Goal: Information Seeking & Learning: Learn about a topic

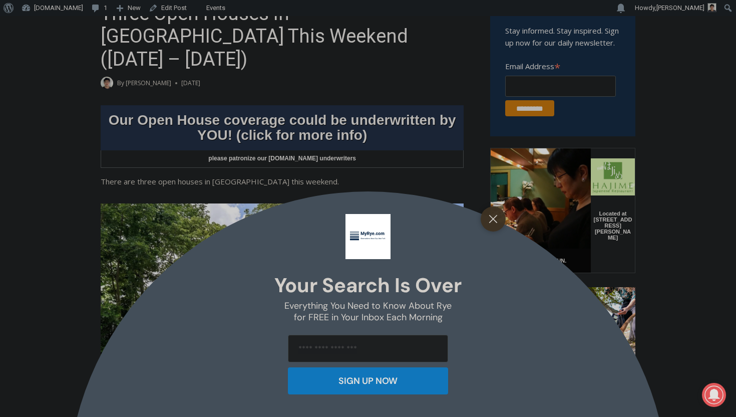
click at [481, 220] on div at bounding box center [493, 218] width 25 height 25
click at [493, 219] on line "Close" at bounding box center [493, 218] width 7 height 7
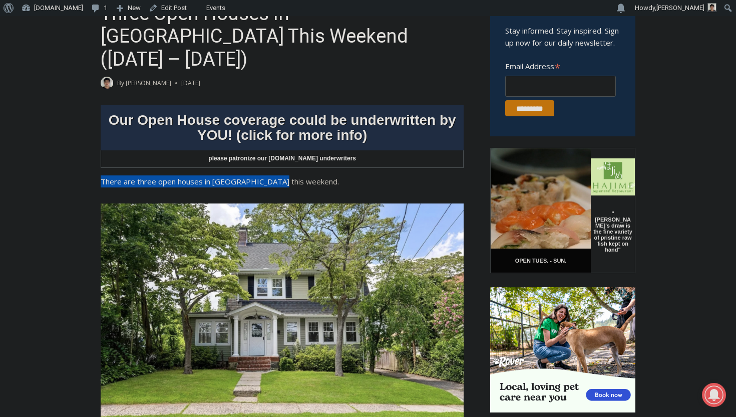
copy span "There are three open houses in Rye this weekend."
drag, startPoint x: 101, startPoint y: 162, endPoint x: 342, endPoint y: 162, distance: 241.0
click at [343, 175] on p "There are three open houses in Rye this weekend." at bounding box center [282, 181] width 363 height 12
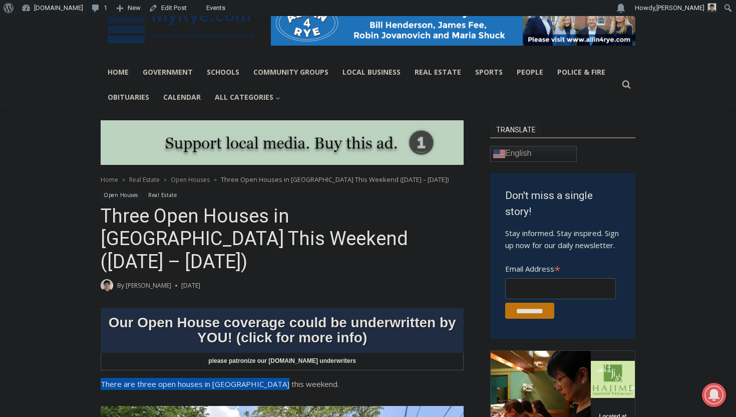
scroll to position [218, 0]
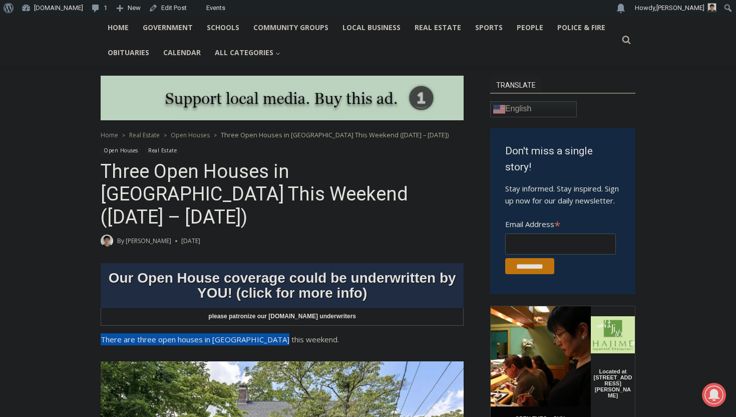
click at [298, 333] on p "There are three open houses in Rye this weekend." at bounding box center [282, 339] width 363 height 12
click at [131, 153] on link "Open Houses" at bounding box center [121, 150] width 41 height 9
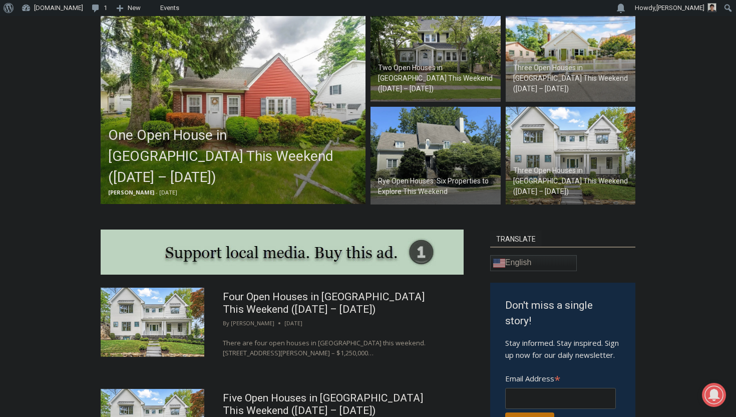
scroll to position [344, 0]
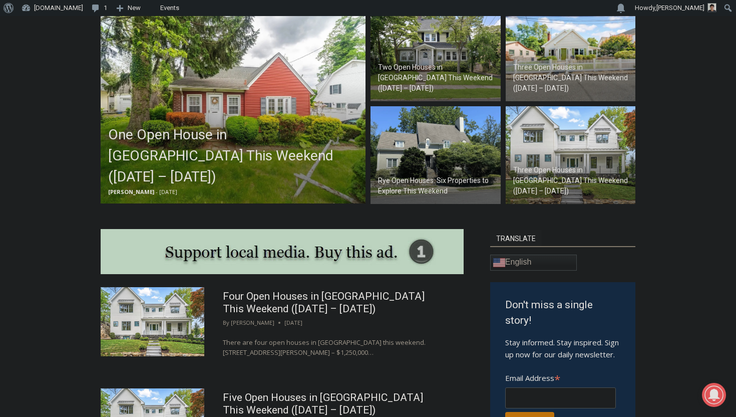
click at [234, 96] on img at bounding box center [233, 103] width 265 height 200
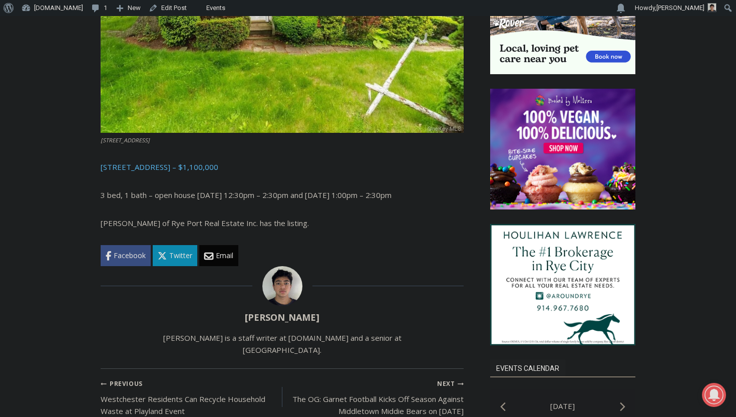
scroll to position [449, 0]
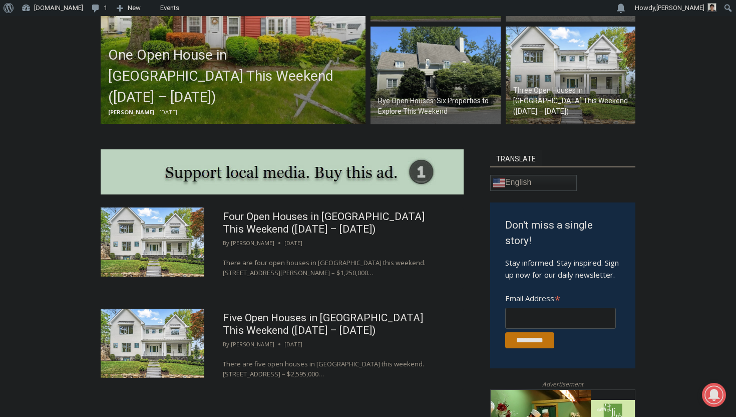
scroll to position [426, 0]
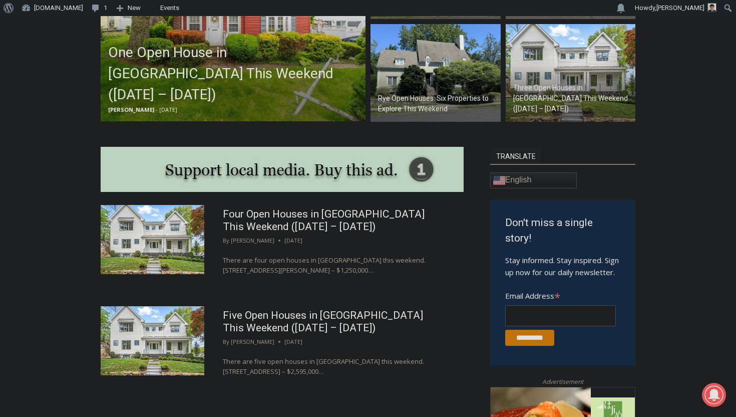
click at [171, 236] on img at bounding box center [153, 239] width 104 height 69
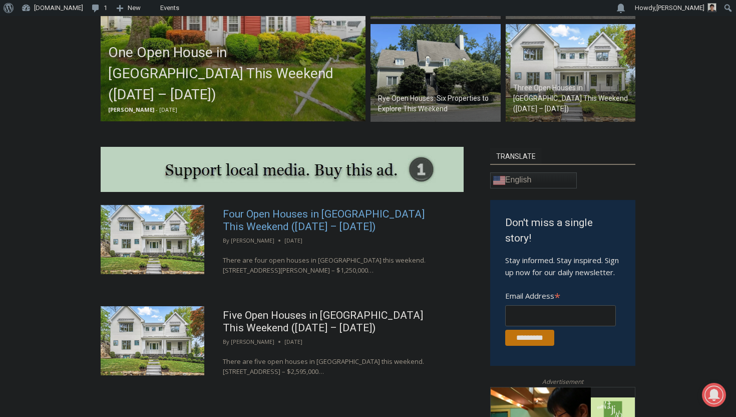
click at [262, 211] on link "Four Open Houses in [GEOGRAPHIC_DATA] This Weekend ([DATE] – [DATE])" at bounding box center [324, 220] width 202 height 25
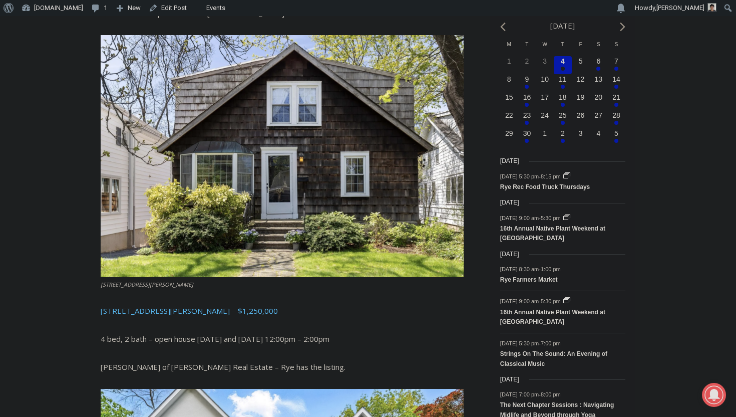
scroll to position [564, 0]
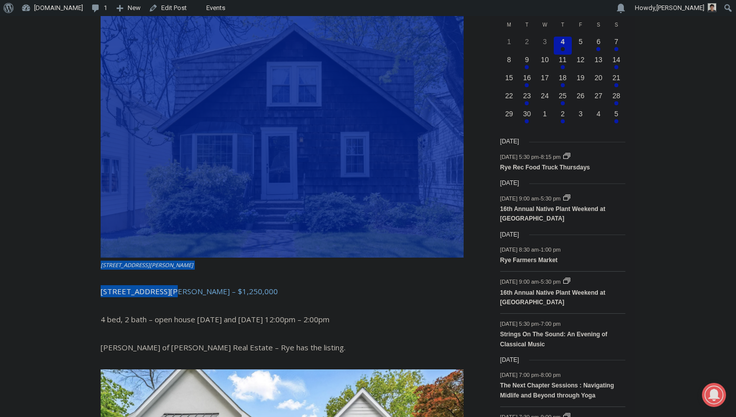
drag, startPoint x: 97, startPoint y: 214, endPoint x: 164, endPoint y: 272, distance: 88.8
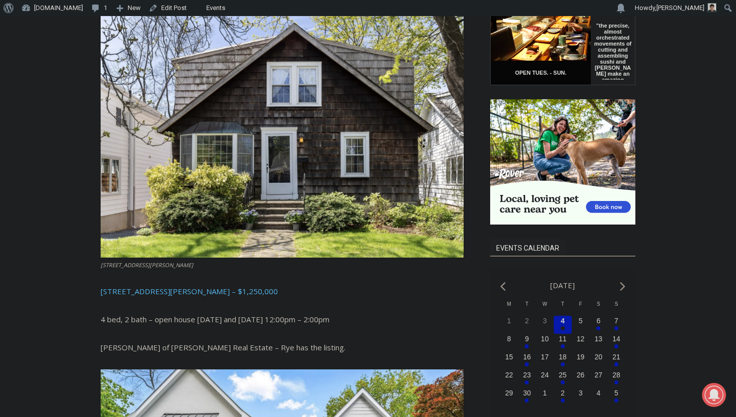
scroll to position [0, 0]
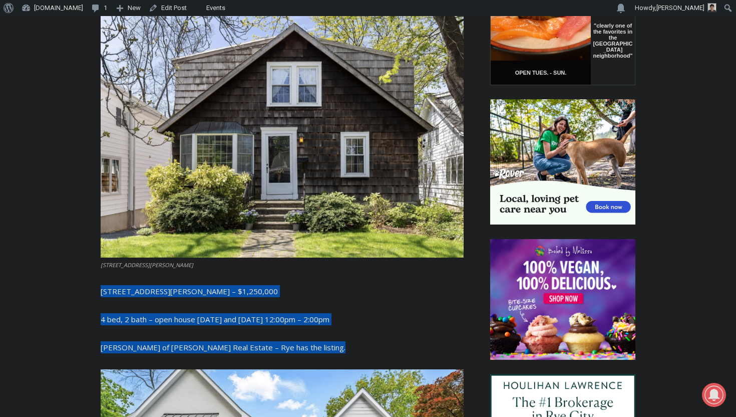
drag, startPoint x: 320, startPoint y: 328, endPoint x: 80, endPoint y: 275, distance: 245.9
copy div "[STREET_ADDRESS][PERSON_NAME] – $1,250,000 4 bed, 2 bath – open house [DATE] an…"
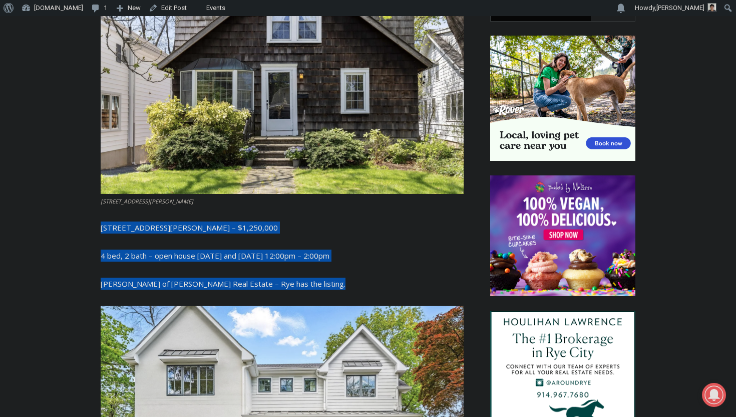
click at [400, 250] on p "4 bed, 2 bath – open house [DATE] and [DATE] 12:00pm – 2:00pm" at bounding box center [282, 256] width 363 height 12
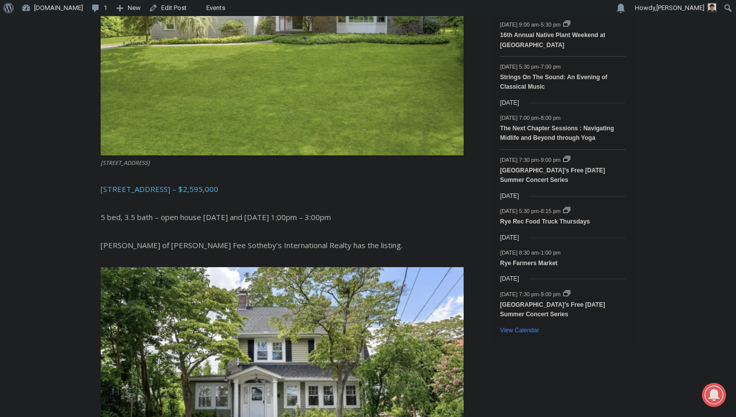
scroll to position [1276, 0]
